Goal: Task Accomplishment & Management: Use online tool/utility

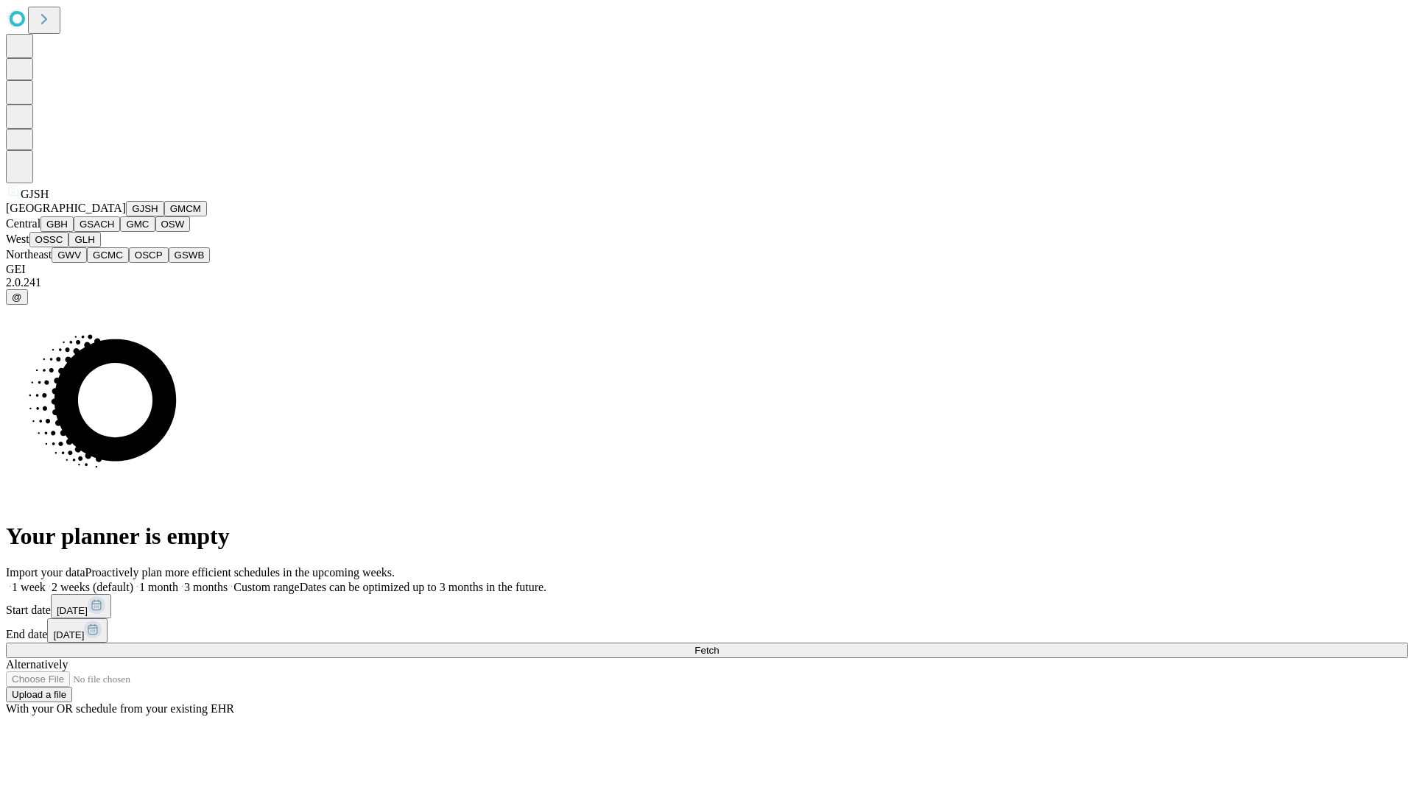
click at [126, 216] on button "GJSH" at bounding box center [145, 208] width 38 height 15
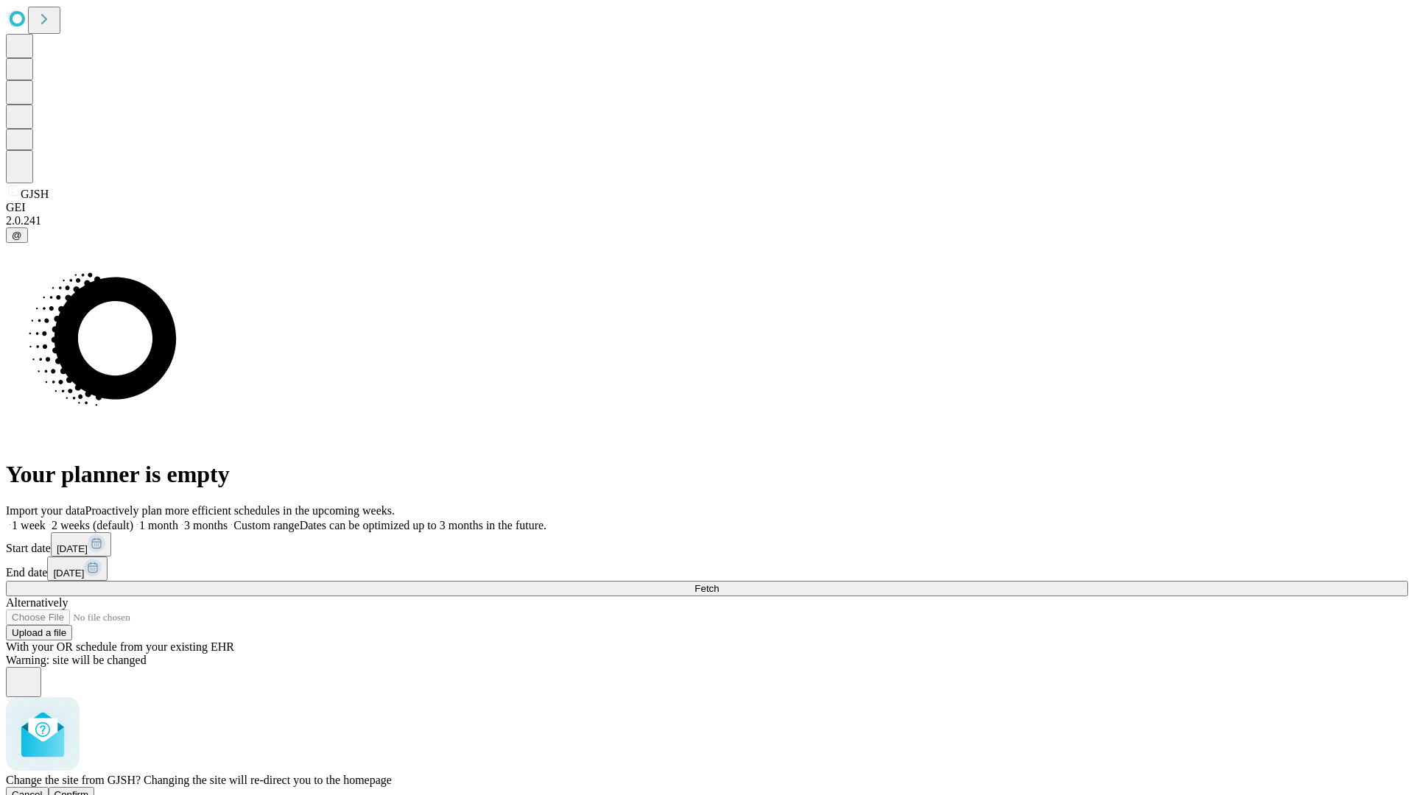
click at [89, 789] on span "Confirm" at bounding box center [71, 794] width 35 height 11
click at [178, 519] on label "1 month" at bounding box center [155, 525] width 45 height 13
click at [719, 583] on span "Fetch" at bounding box center [706, 588] width 24 height 11
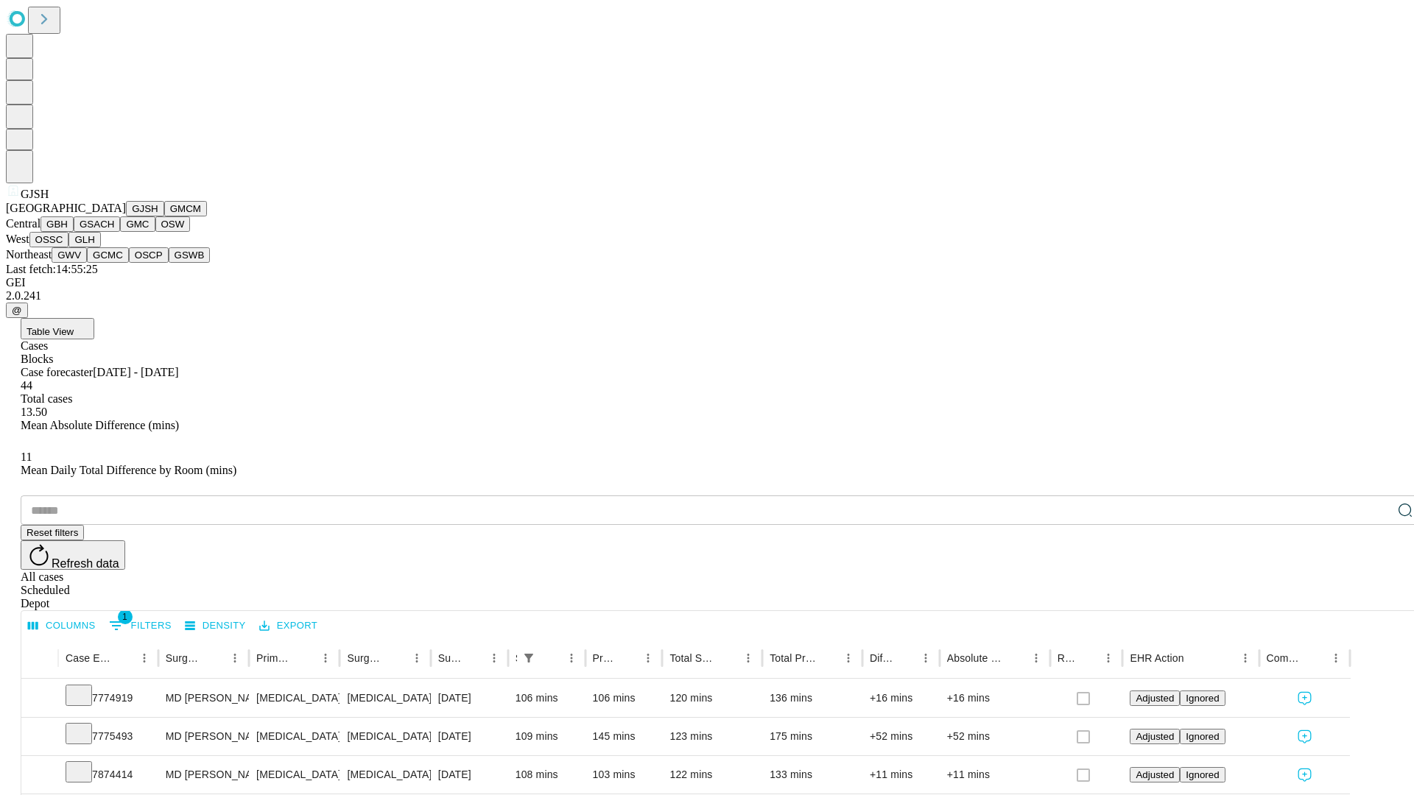
click at [164, 216] on button "GMCM" at bounding box center [185, 208] width 43 height 15
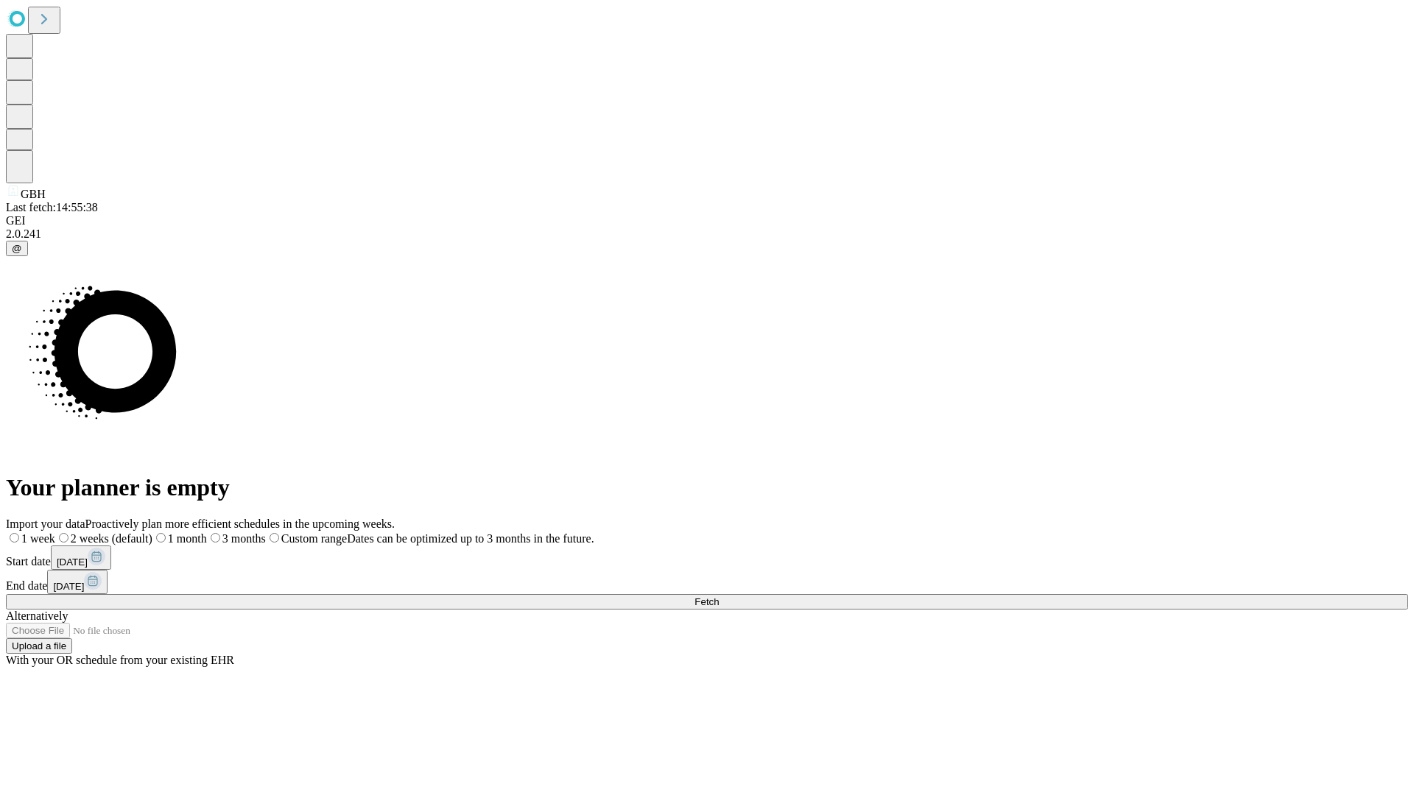
click at [207, 532] on label "1 month" at bounding box center [179, 538] width 54 height 13
click at [719, 596] on span "Fetch" at bounding box center [706, 601] width 24 height 11
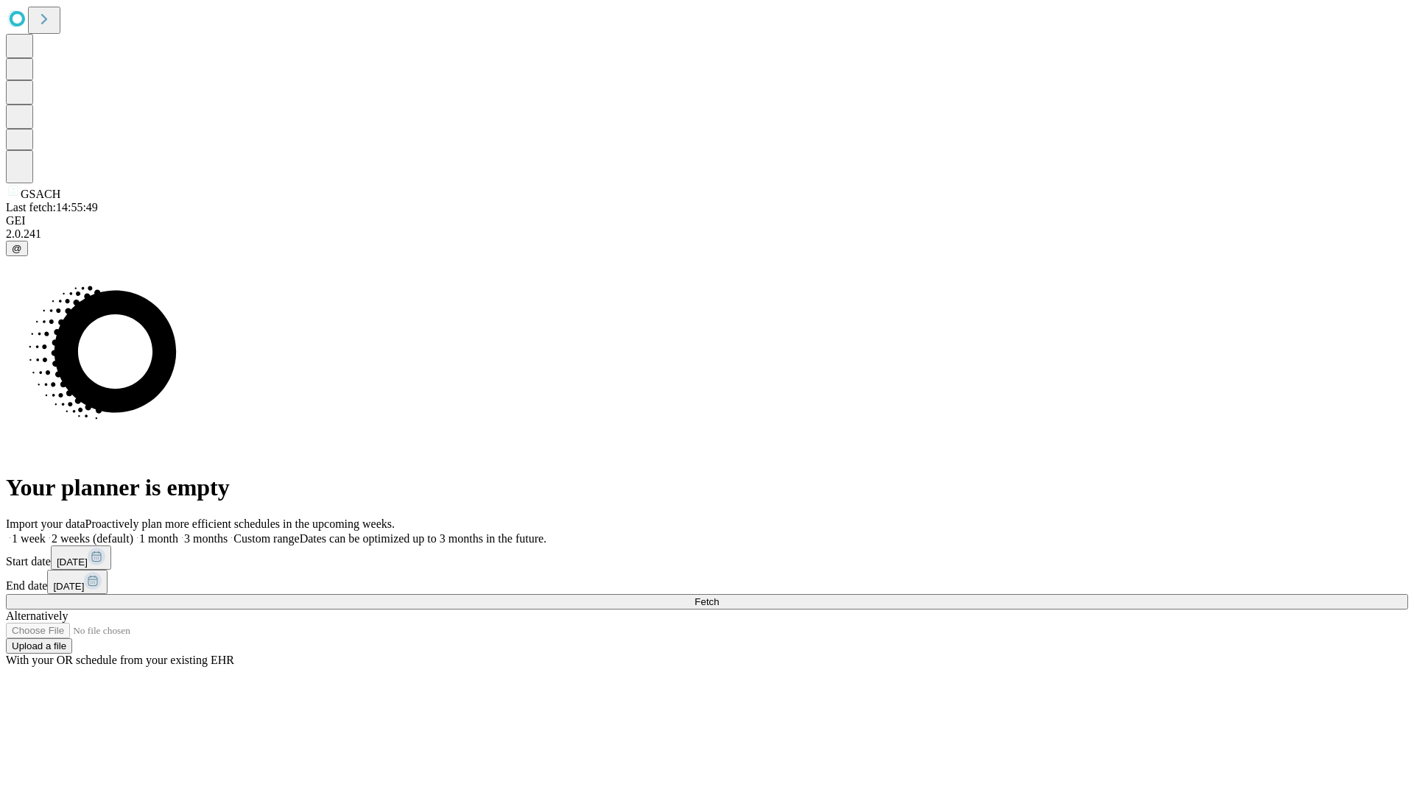
click at [178, 532] on label "1 month" at bounding box center [155, 538] width 45 height 13
click at [719, 596] on span "Fetch" at bounding box center [706, 601] width 24 height 11
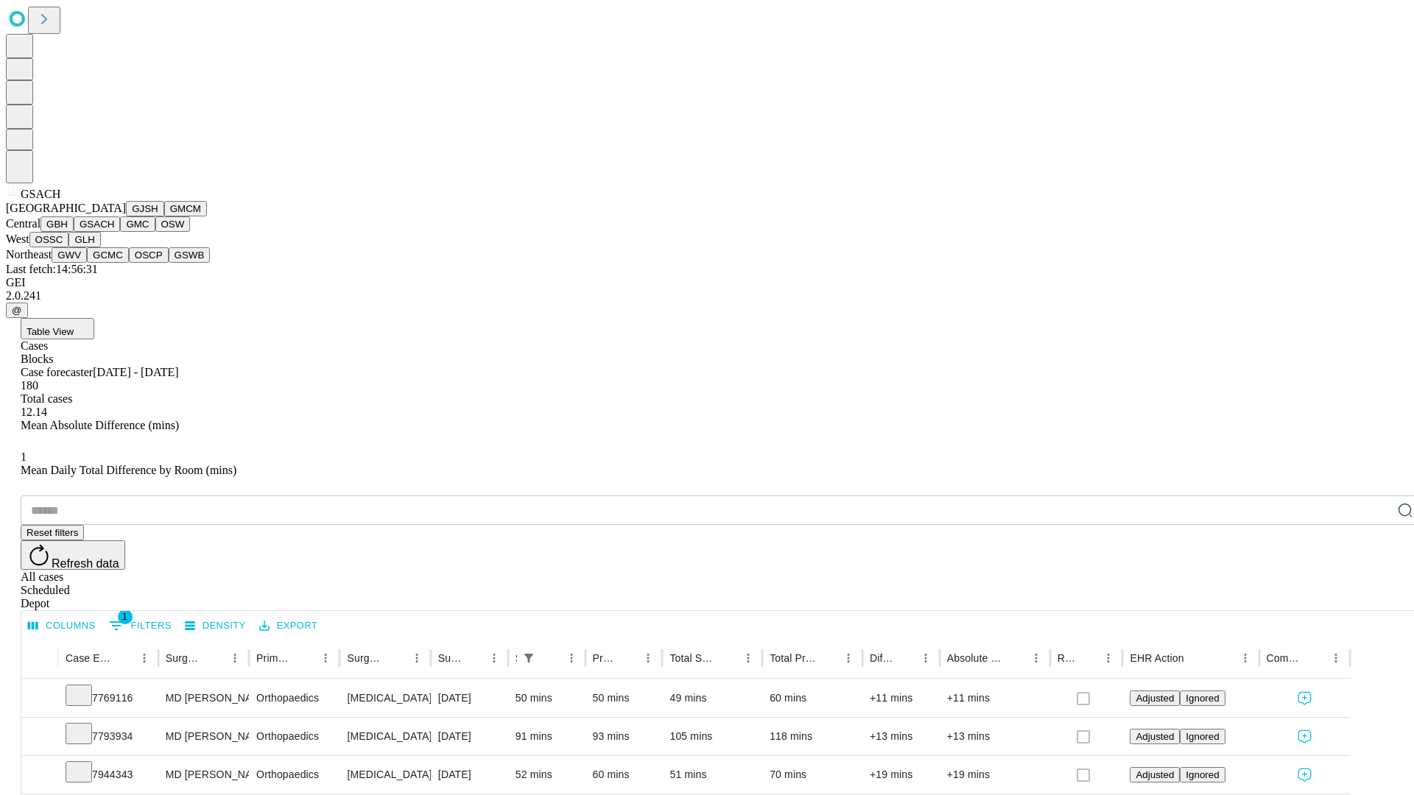
click at [120, 232] on button "GMC" at bounding box center [137, 223] width 35 height 15
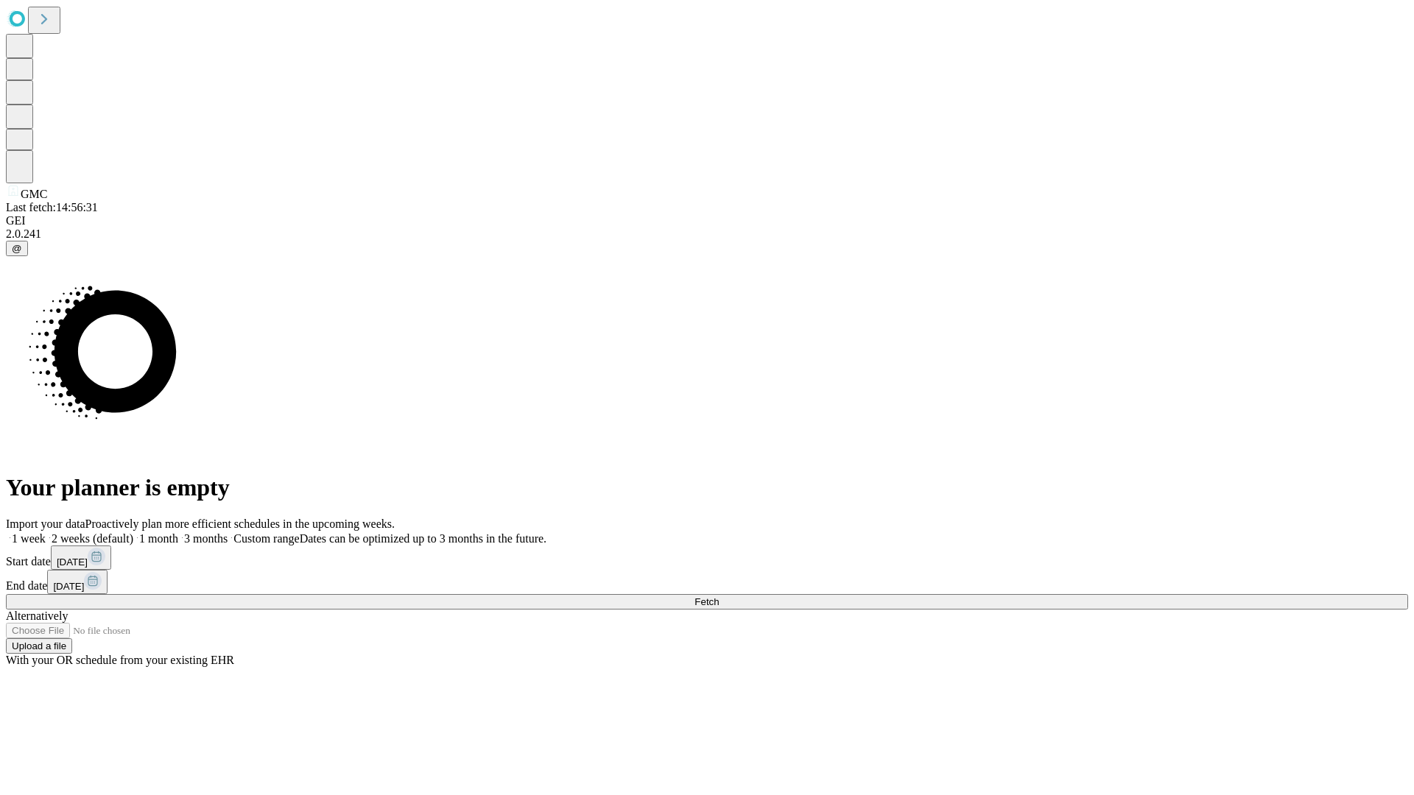
click at [178, 532] on label "1 month" at bounding box center [155, 538] width 45 height 13
click at [719, 596] on span "Fetch" at bounding box center [706, 601] width 24 height 11
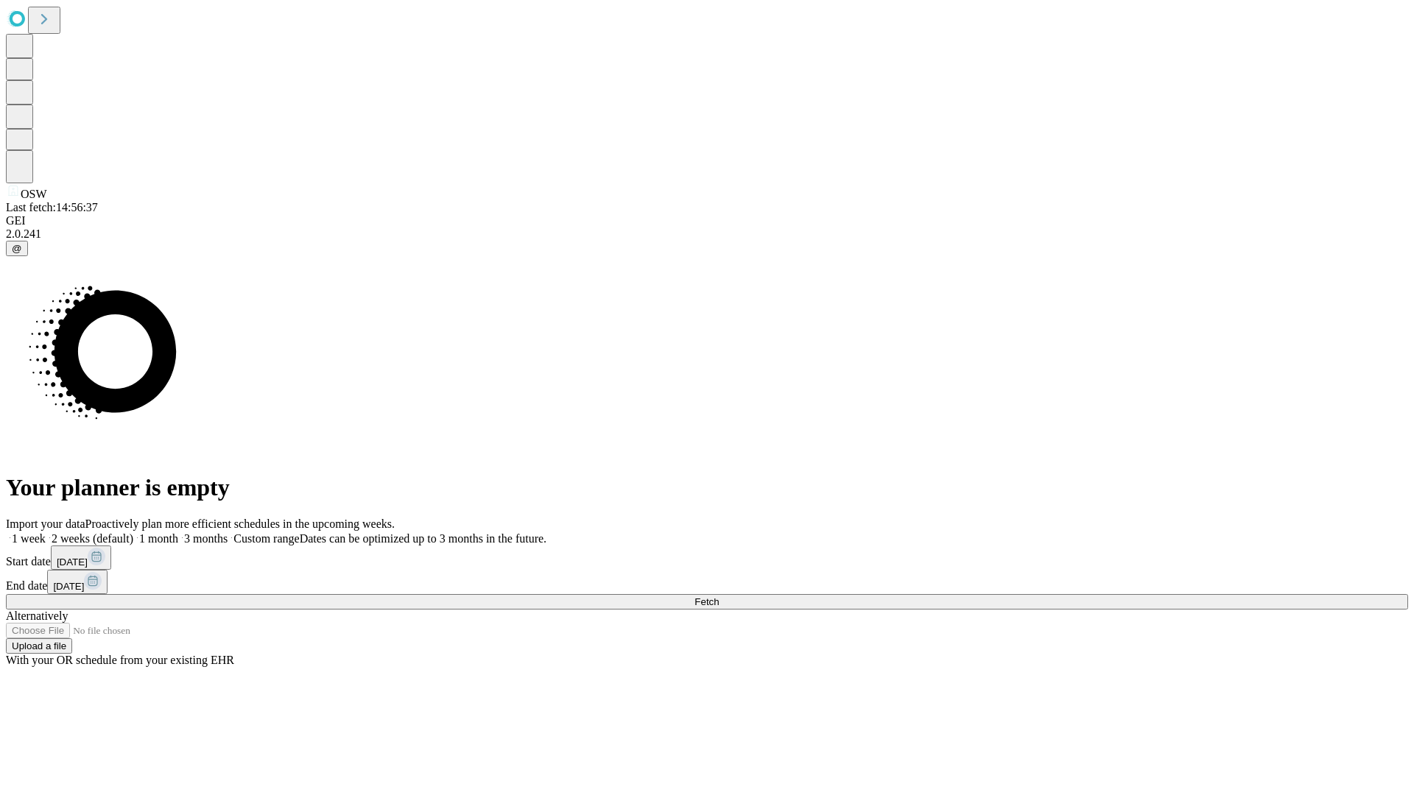
click at [178, 532] on label "1 month" at bounding box center [155, 538] width 45 height 13
click at [719, 596] on span "Fetch" at bounding box center [706, 601] width 24 height 11
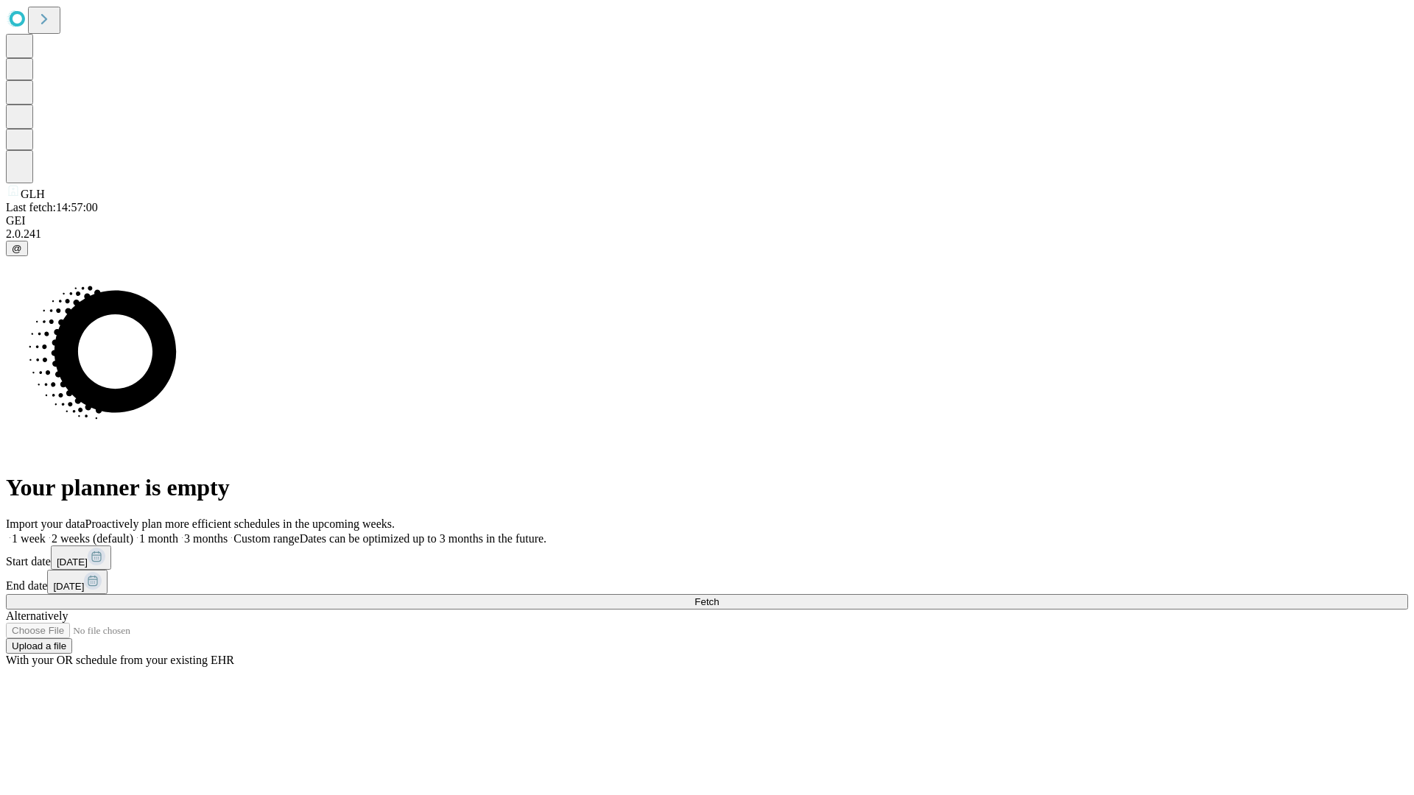
click at [178, 532] on label "1 month" at bounding box center [155, 538] width 45 height 13
click at [719, 596] on span "Fetch" at bounding box center [706, 601] width 24 height 11
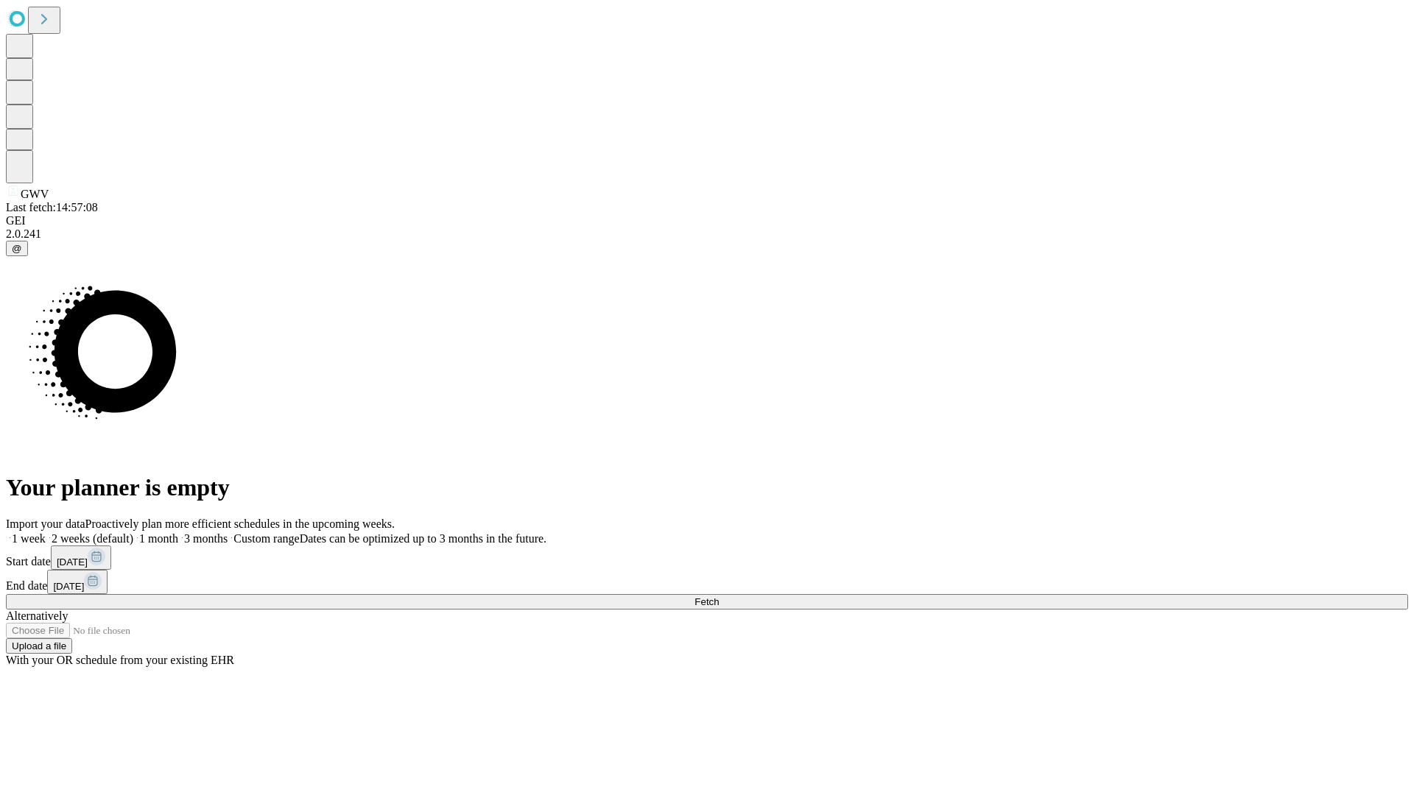
click at [178, 532] on label "1 month" at bounding box center [155, 538] width 45 height 13
click at [719, 596] on span "Fetch" at bounding box center [706, 601] width 24 height 11
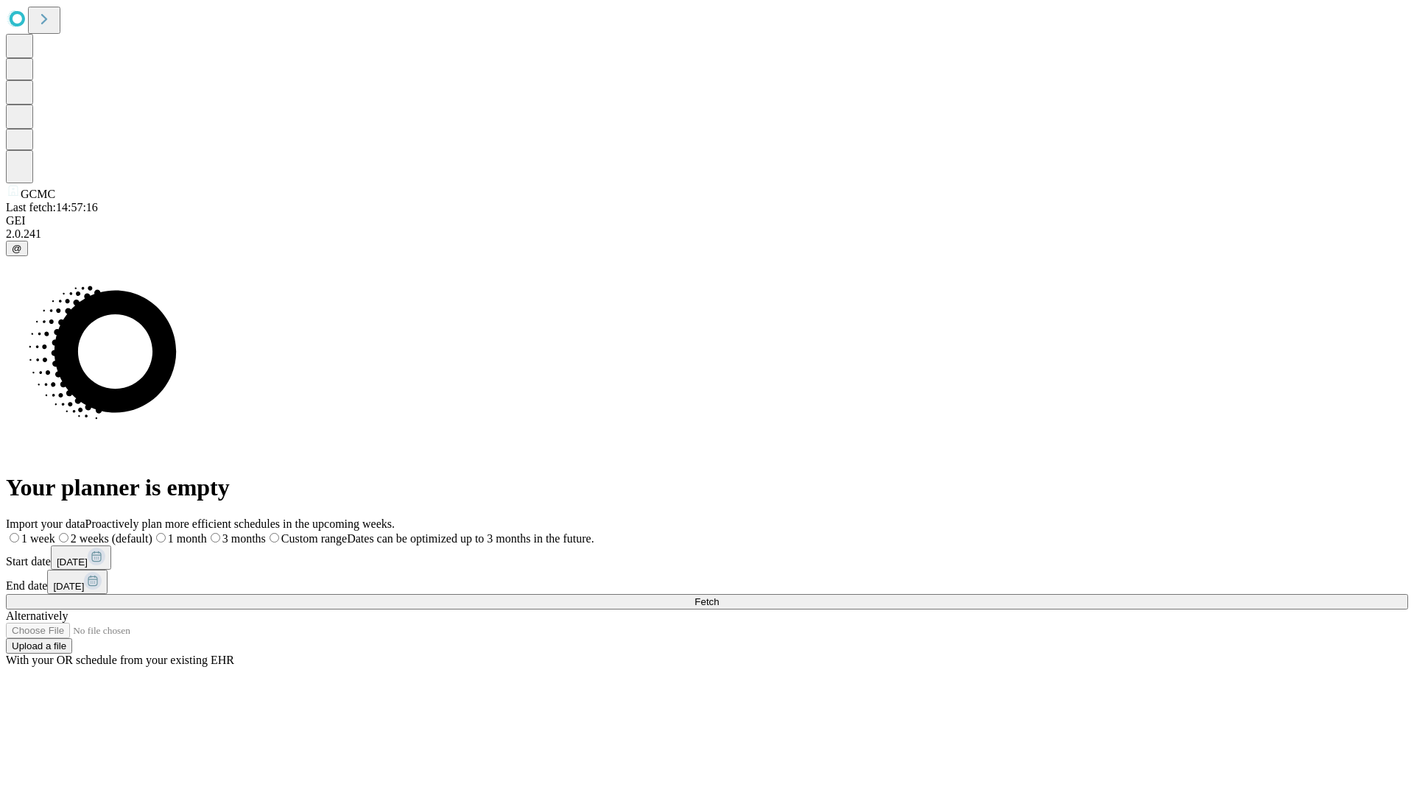
click at [207, 532] on label "1 month" at bounding box center [179, 538] width 54 height 13
click at [719, 596] on span "Fetch" at bounding box center [706, 601] width 24 height 11
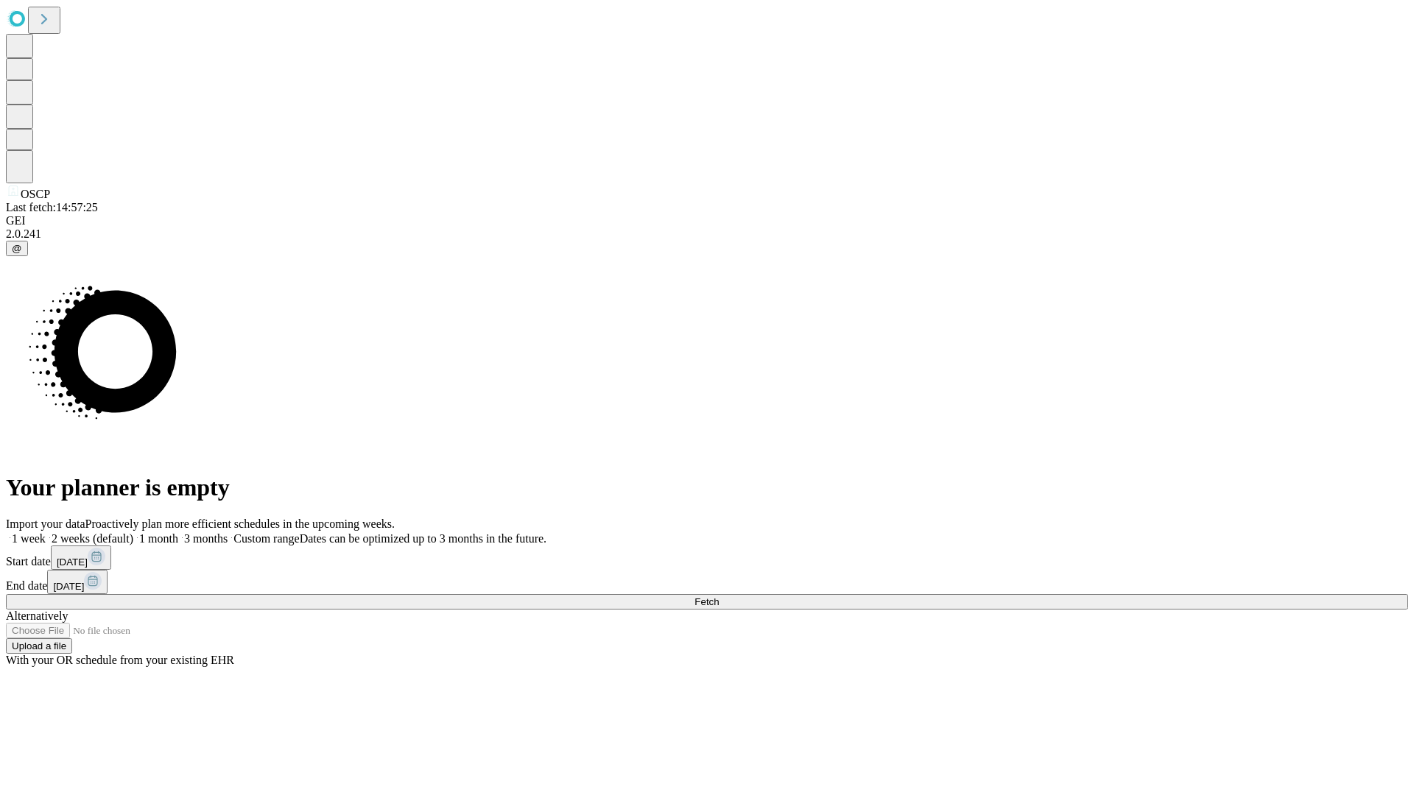
click at [178, 532] on label "1 month" at bounding box center [155, 538] width 45 height 13
click at [719, 596] on span "Fetch" at bounding box center [706, 601] width 24 height 11
